Goal: Navigation & Orientation: Find specific page/section

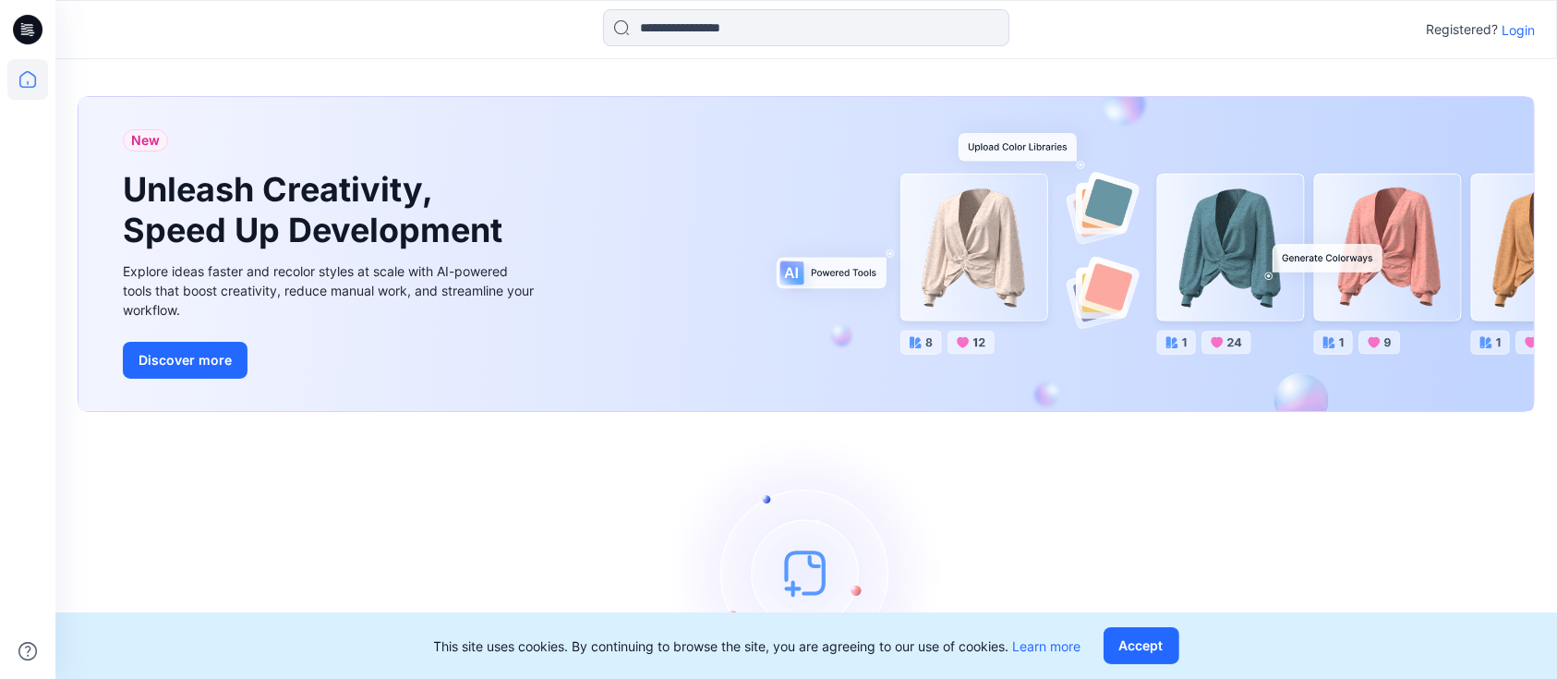
click at [1507, 30] on p "Login" at bounding box center [1517, 29] width 33 height 19
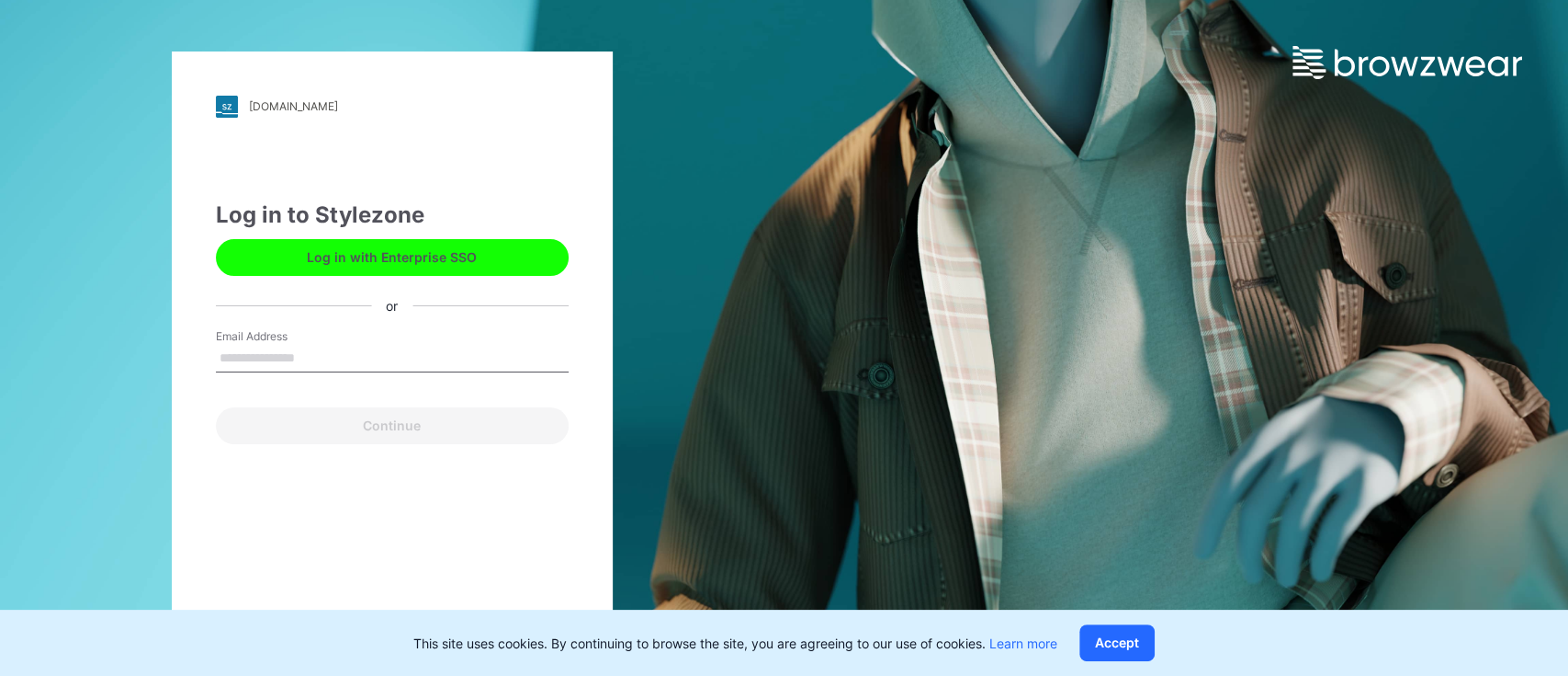
click at [316, 359] on input "Email Address" at bounding box center [392, 358] width 353 height 28
type input "**********"
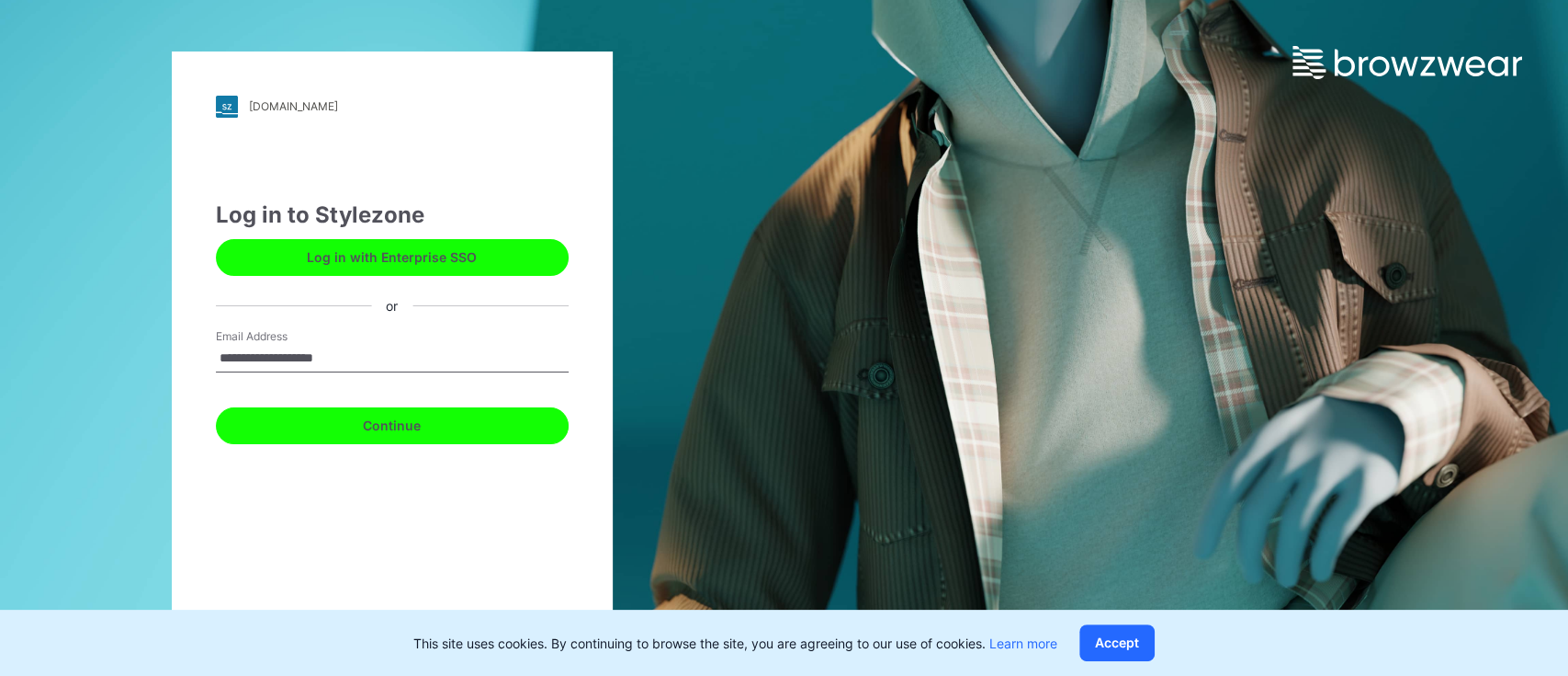
click at [369, 423] on button "Continue" at bounding box center [392, 425] width 353 height 37
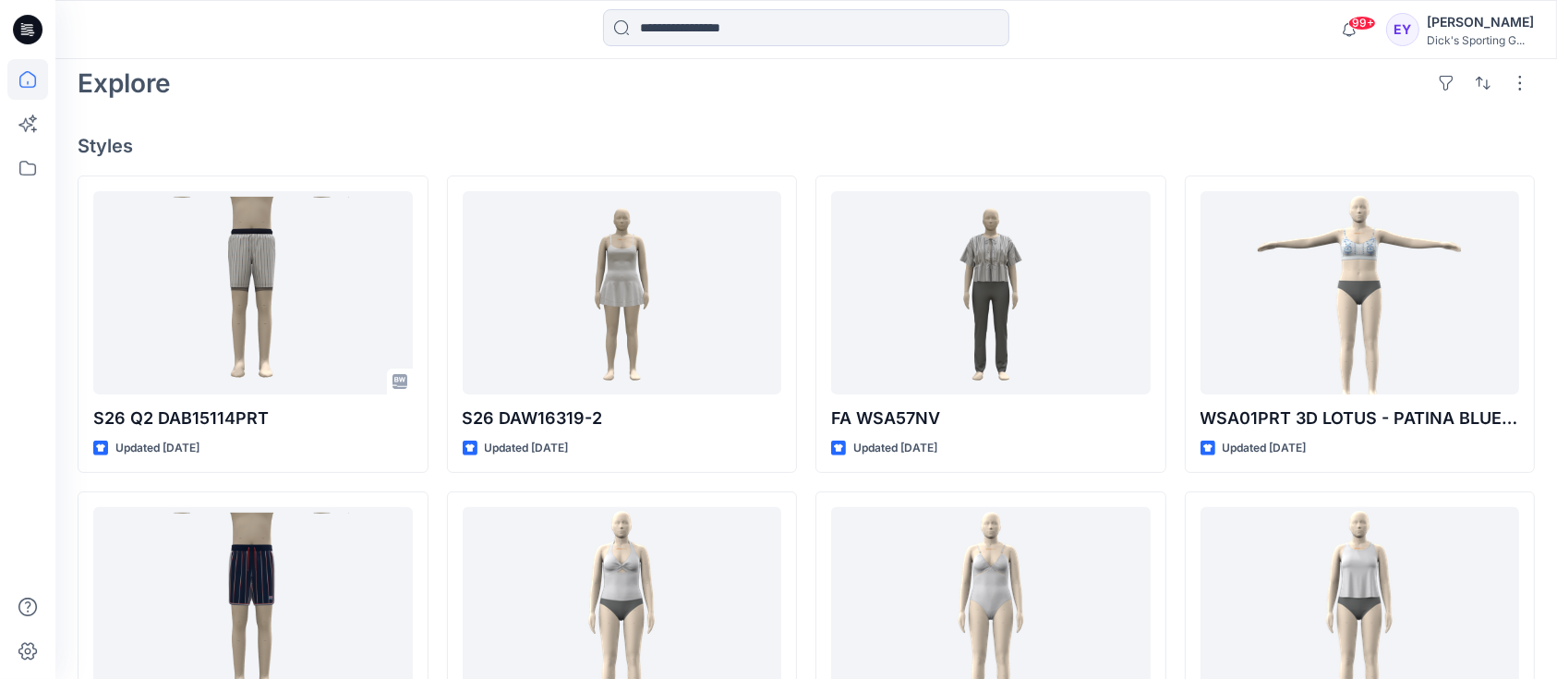
scroll to position [436, 0]
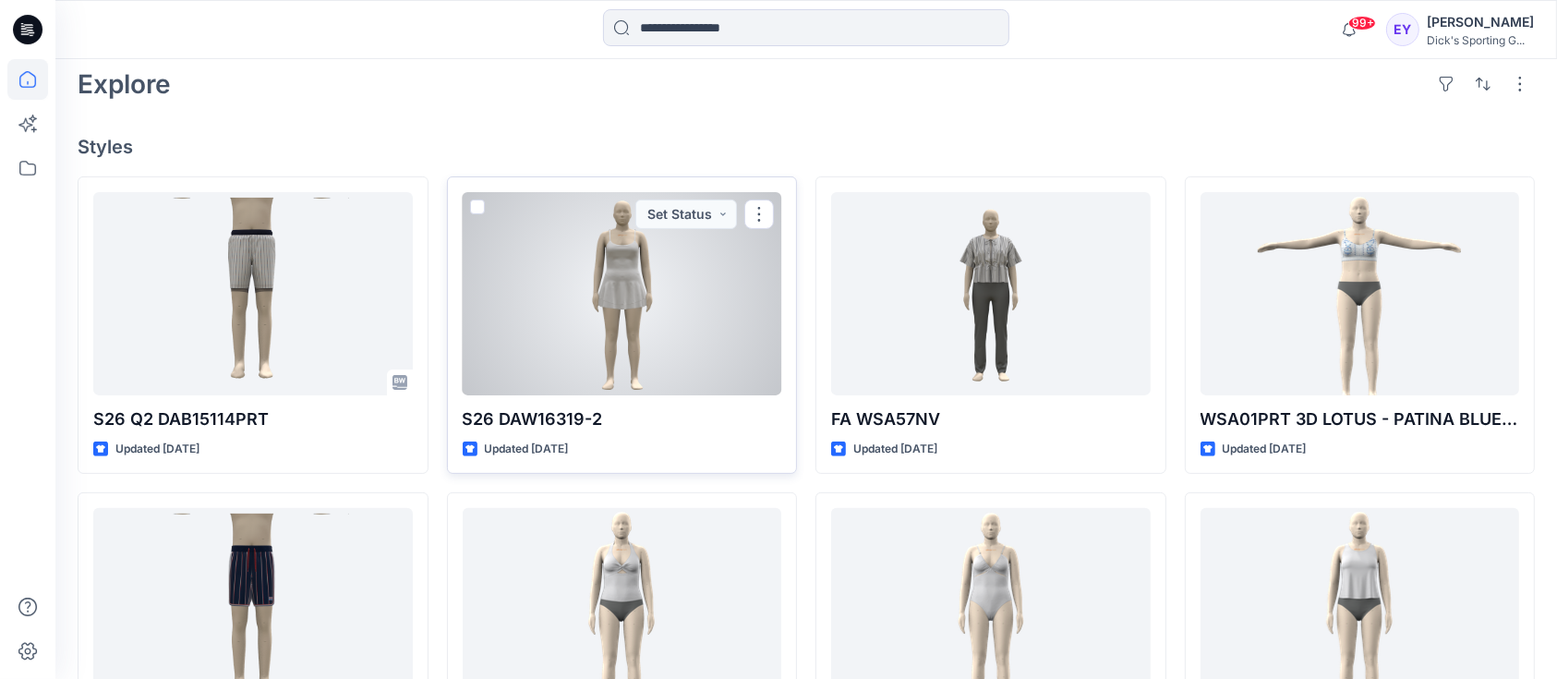
click at [472, 260] on div at bounding box center [622, 293] width 319 height 203
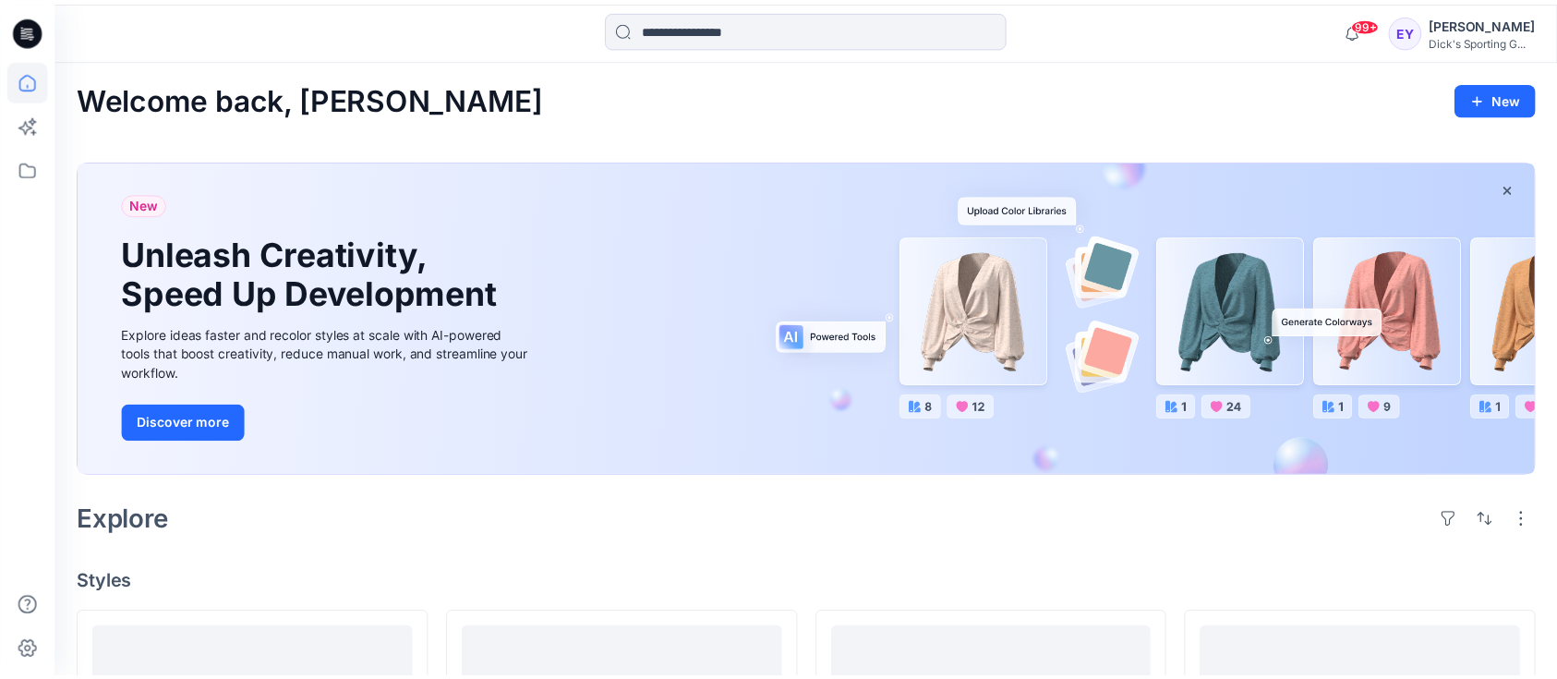
scroll to position [436, 0]
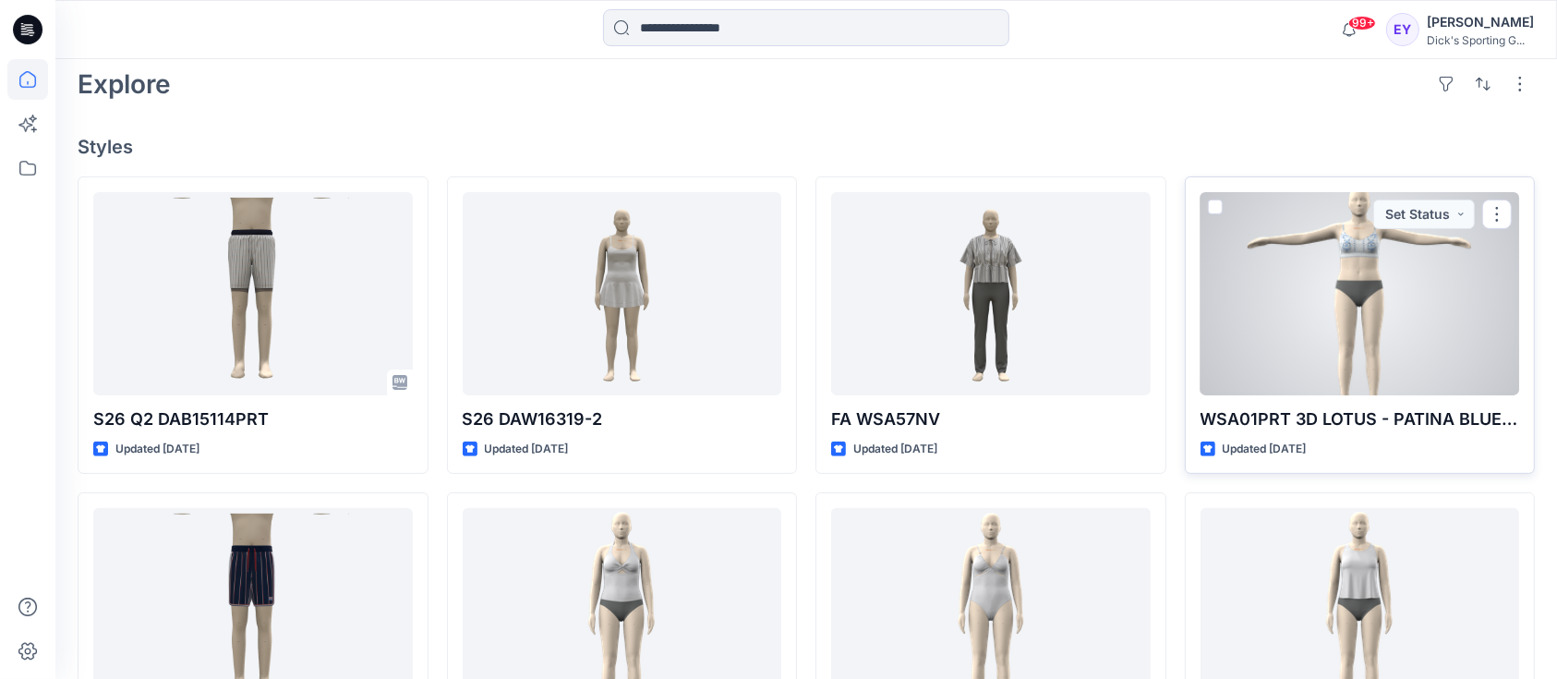
click at [1217, 322] on div at bounding box center [1359, 293] width 319 height 203
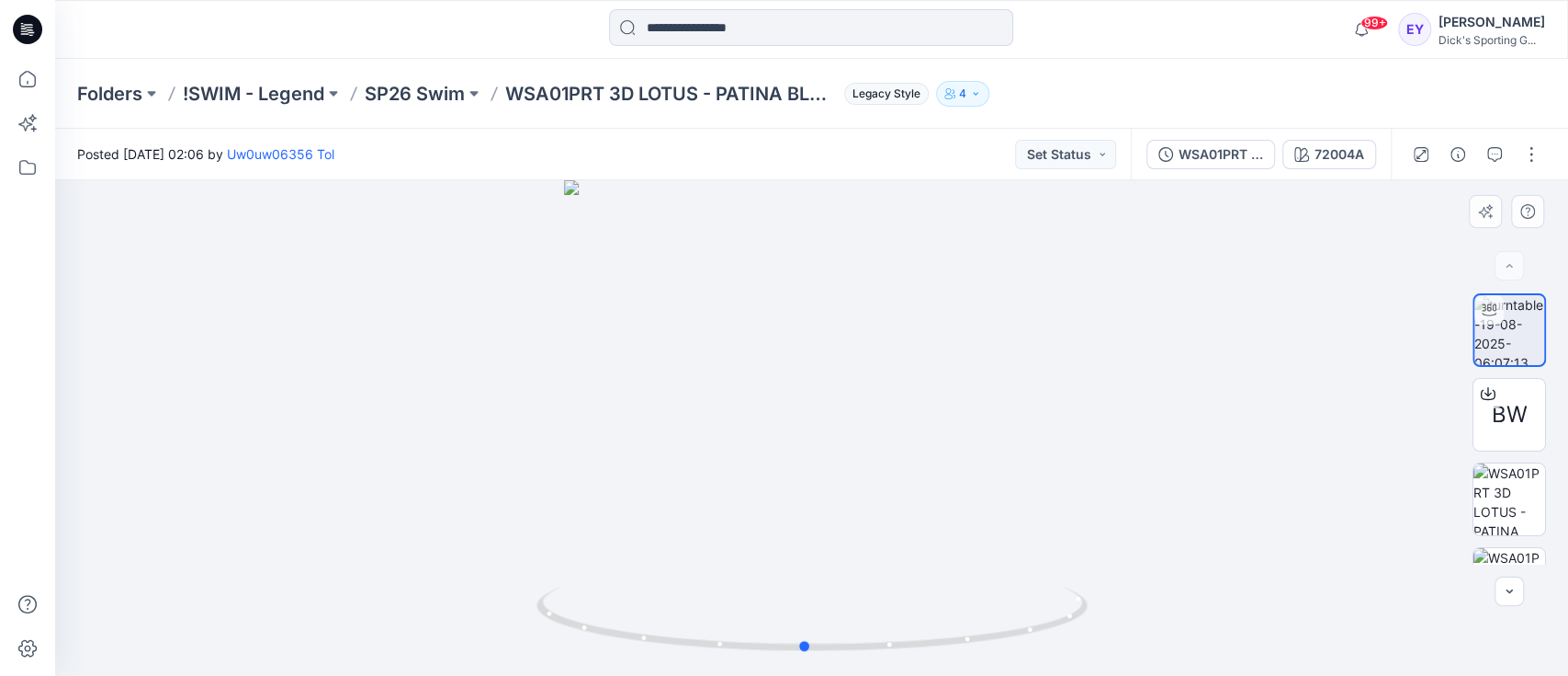
drag, startPoint x: 611, startPoint y: 636, endPoint x: 1154, endPoint y: 658, distance: 543.4
click at [1154, 658] on div at bounding box center [811, 428] width 1512 height 496
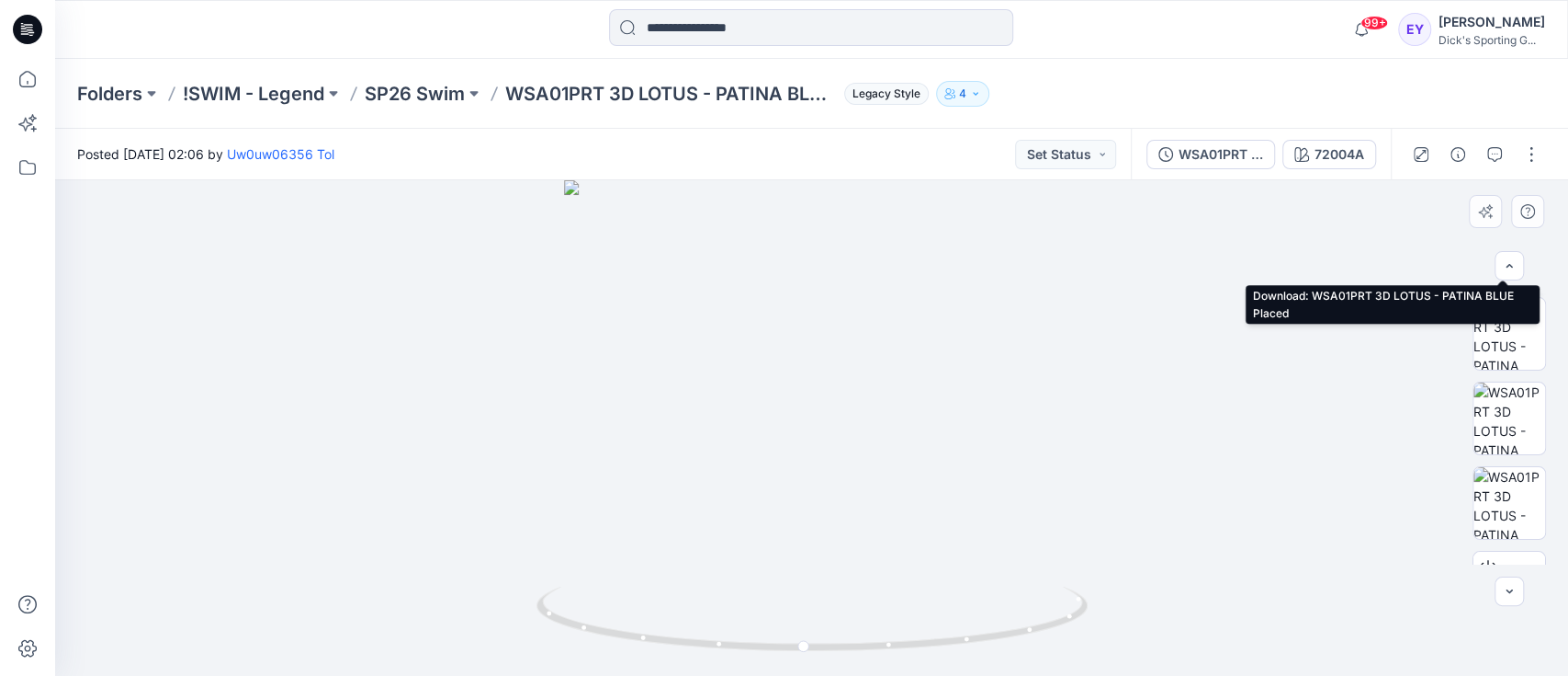
scroll to position [176, 0]
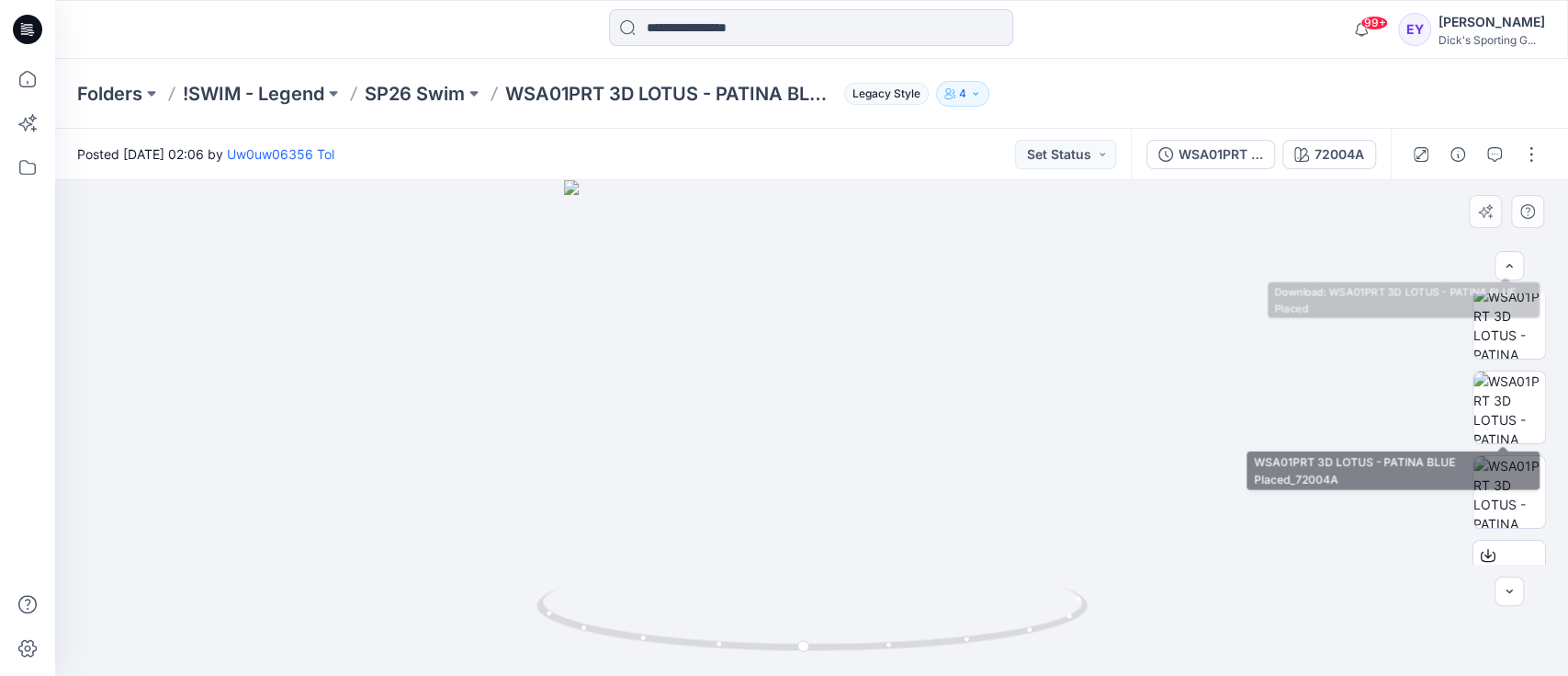
click at [1492, 410] on img at bounding box center [1509, 407] width 72 height 72
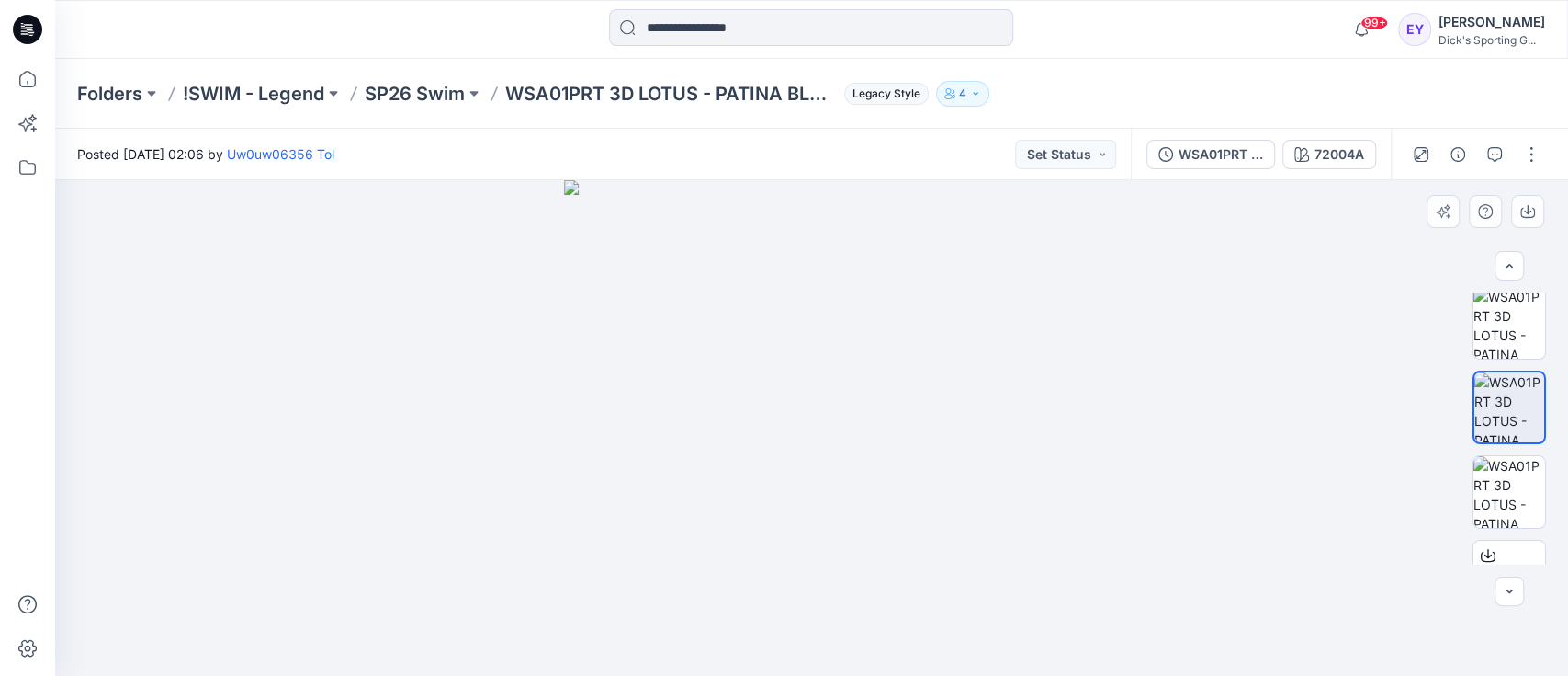
scroll to position [226, 0]
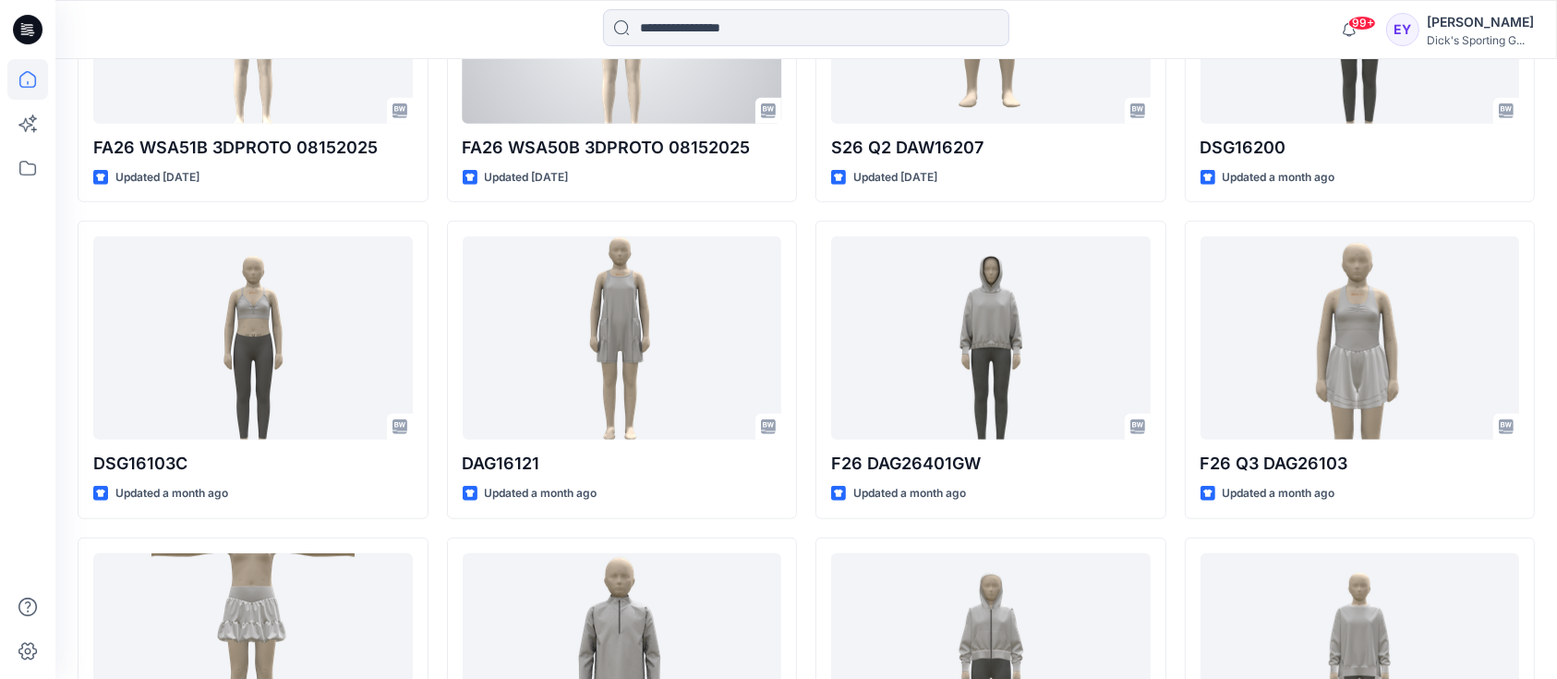
scroll to position [1341, 0]
